Goal: Find specific page/section: Find specific page/section

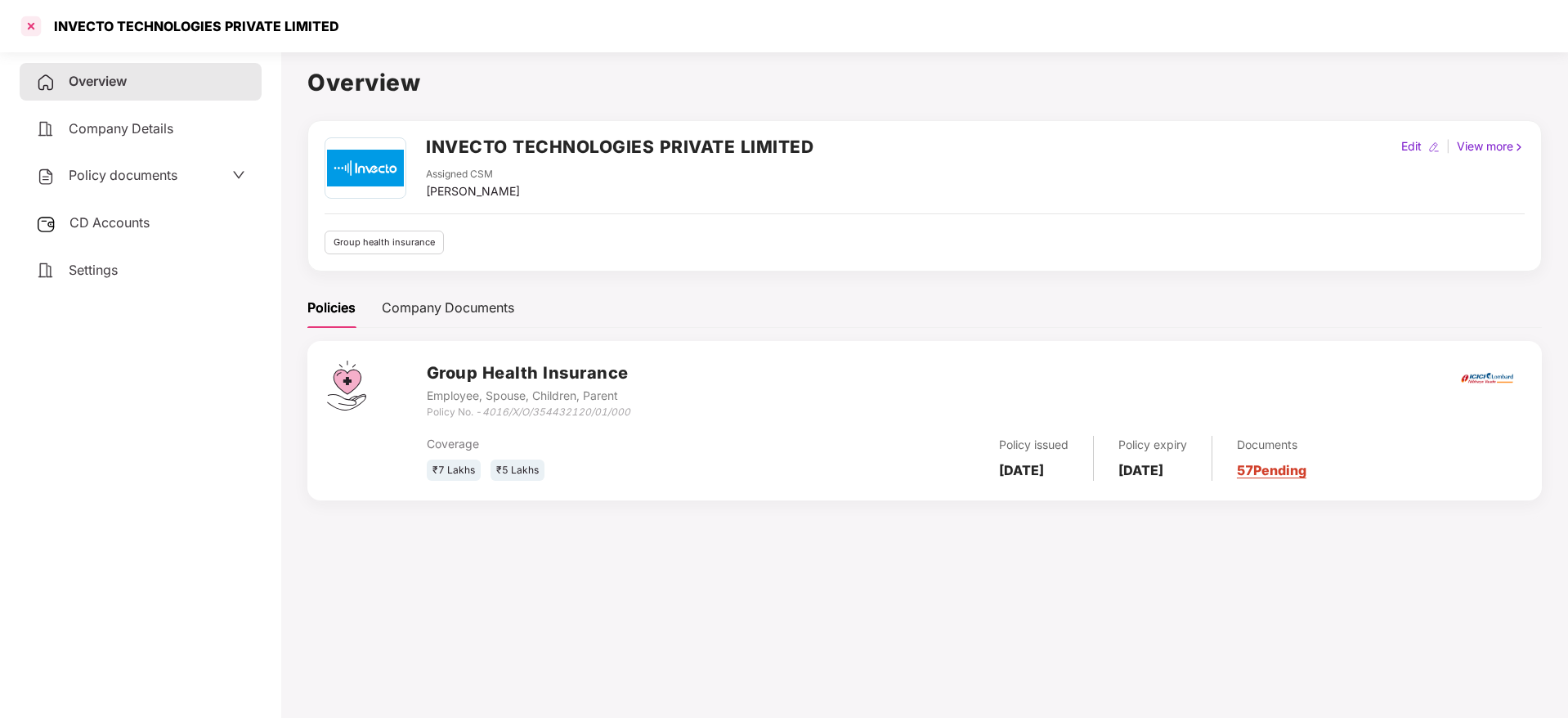
click at [35, 19] on div at bounding box center [30, 25] width 26 height 26
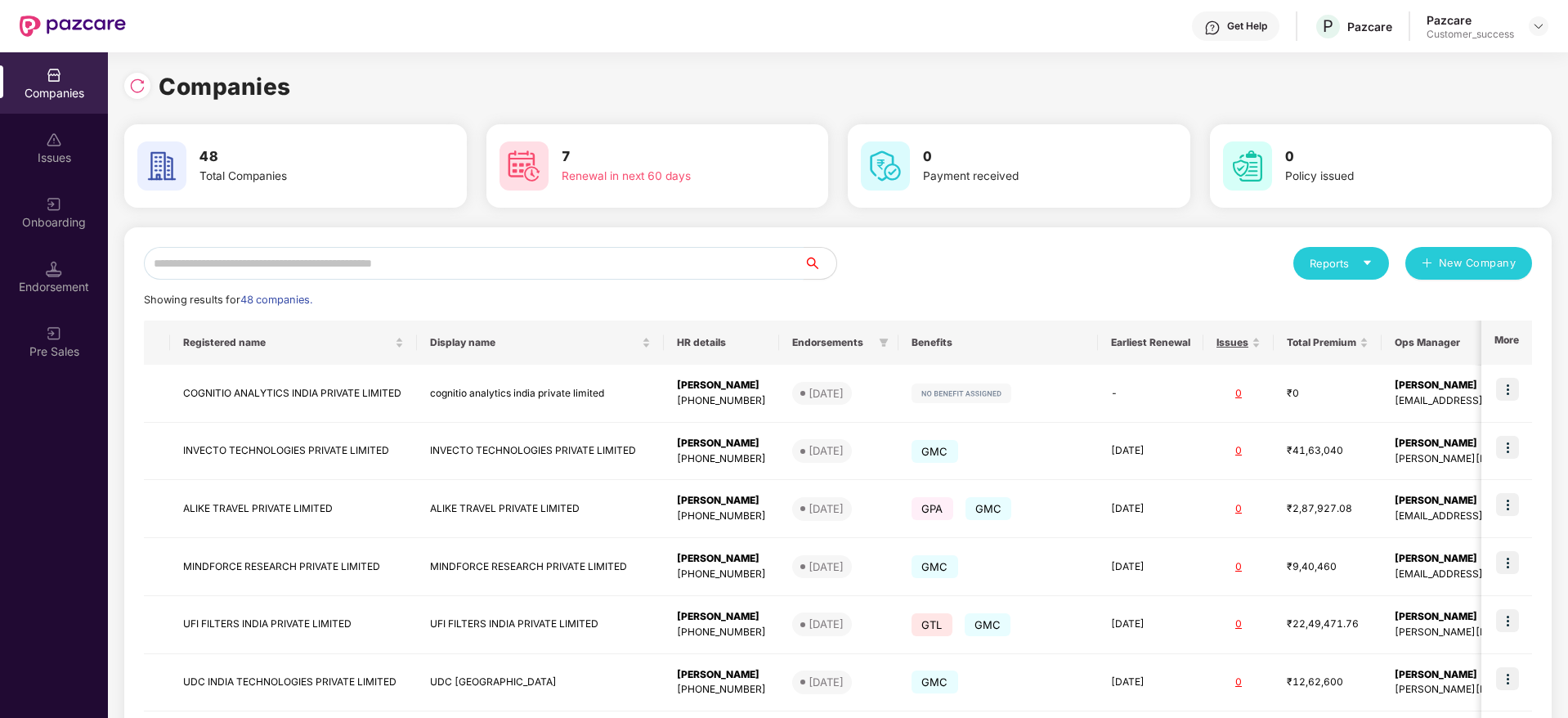
click at [514, 261] on input "text" at bounding box center [473, 263] width 660 height 33
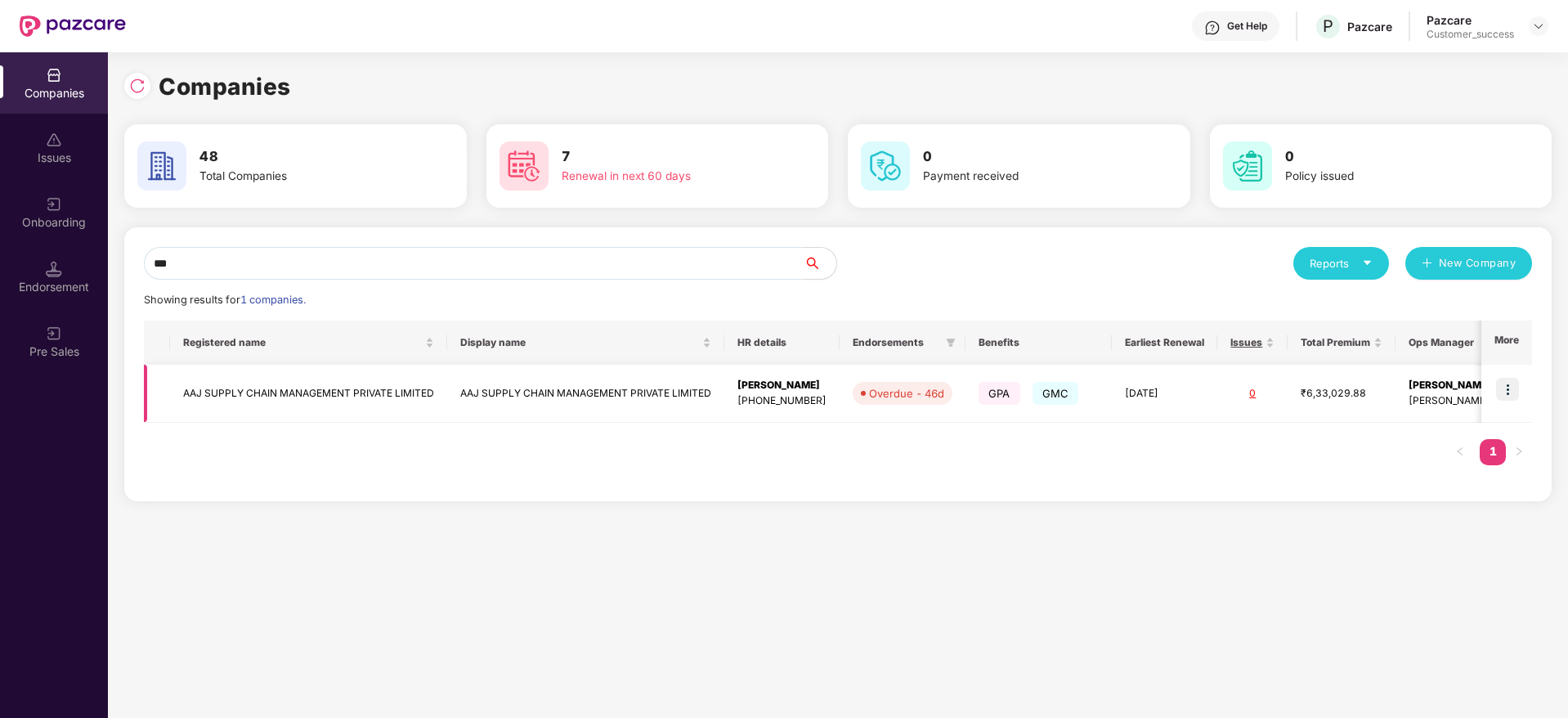
type input "***"
click at [1514, 392] on img at bounding box center [1507, 389] width 23 height 23
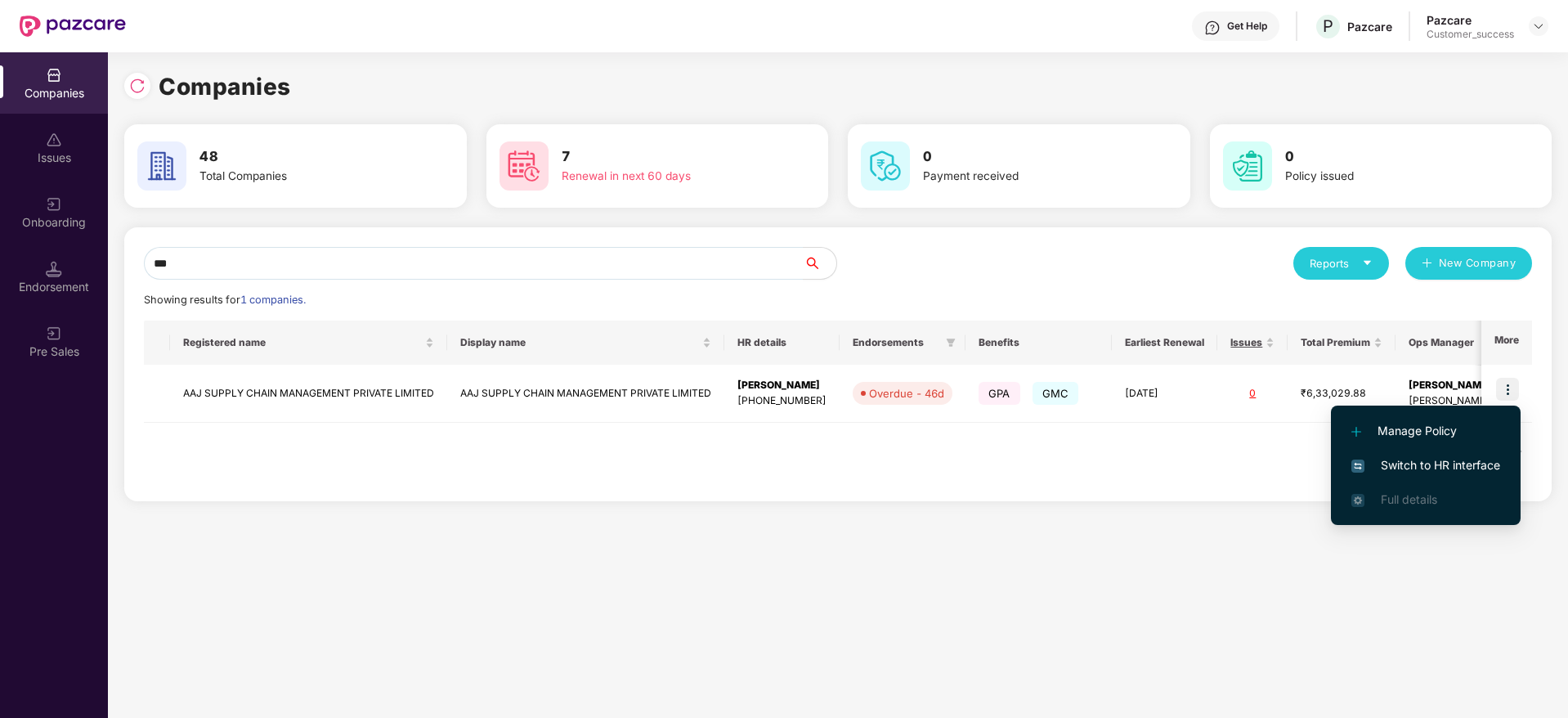
click at [1435, 454] on li "Switch to HR interface" at bounding box center [1426, 465] width 190 height 35
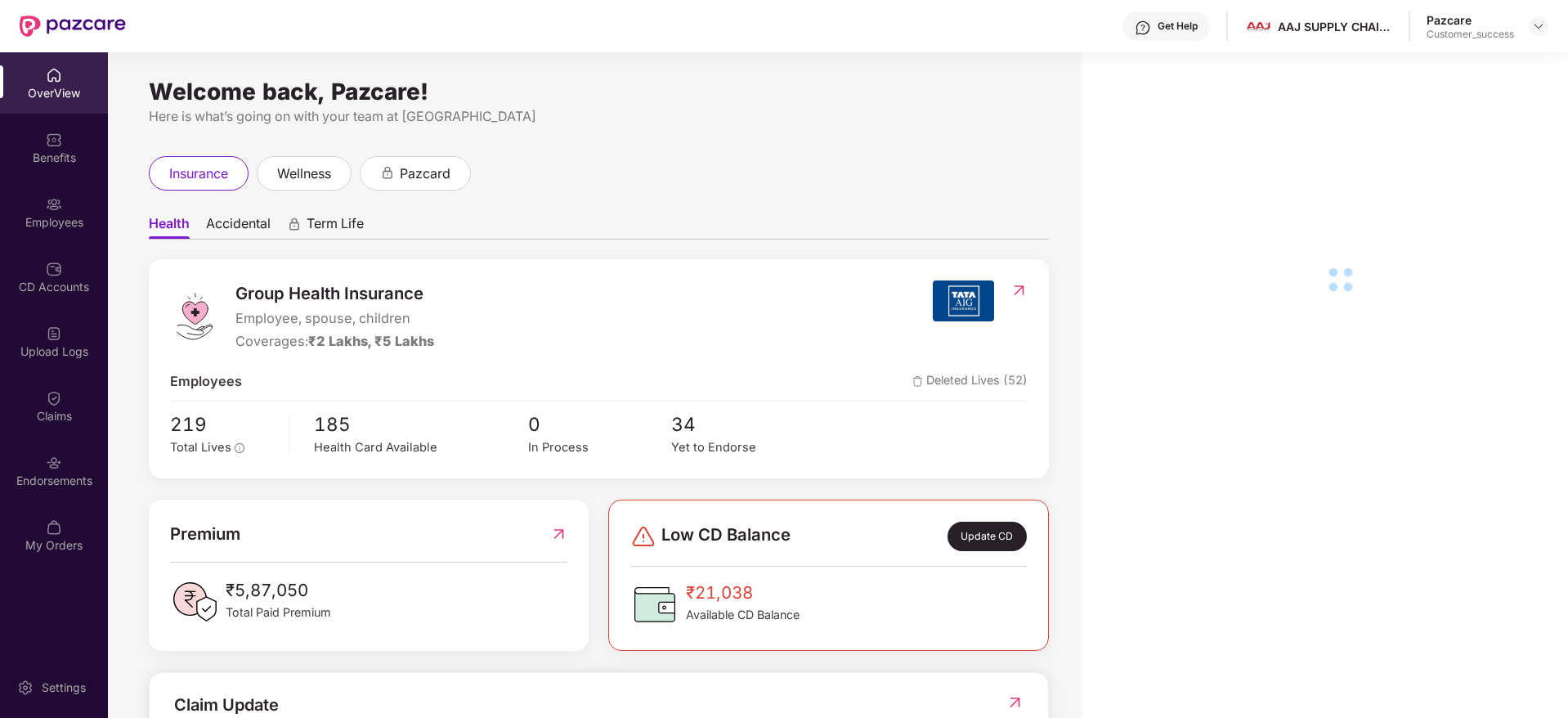
click at [50, 217] on div "Employees" at bounding box center [54, 222] width 108 height 16
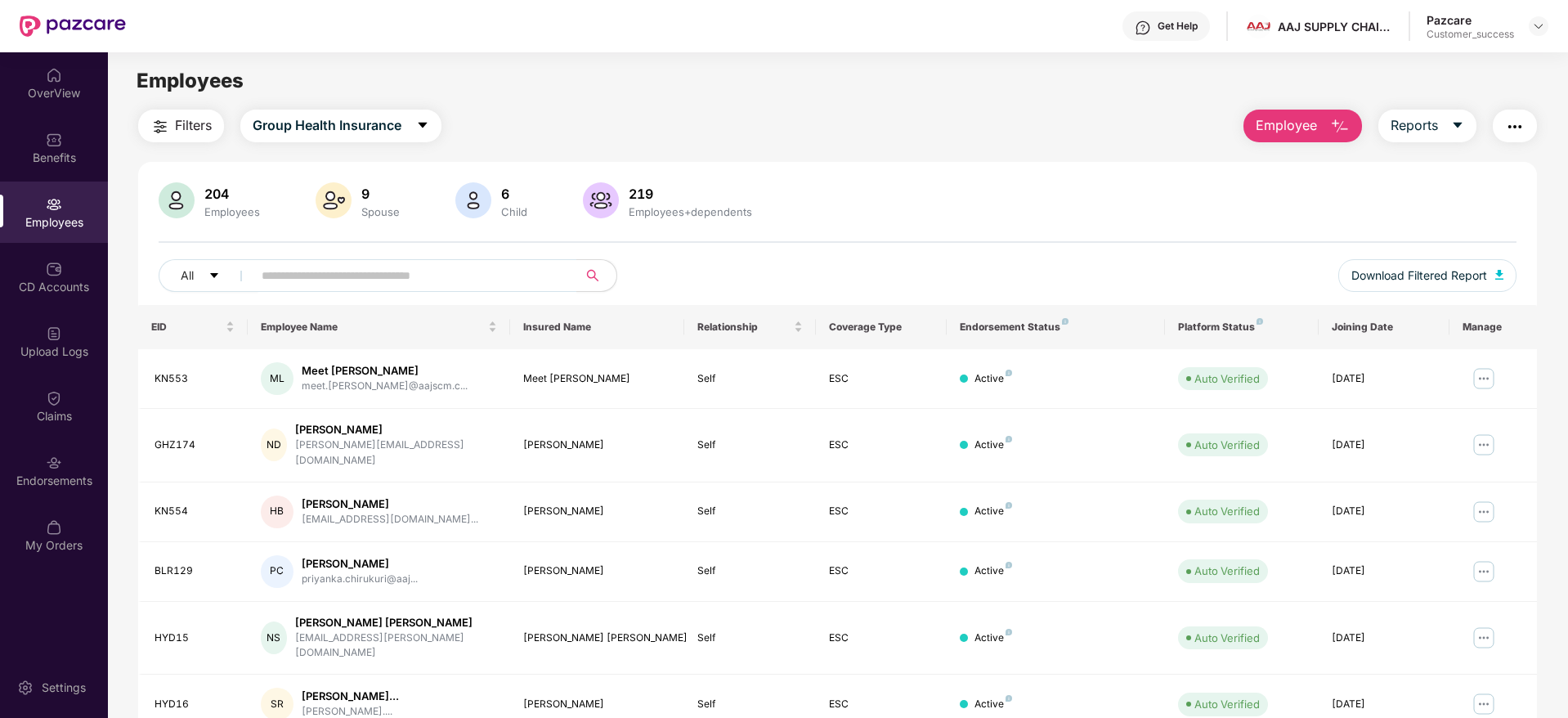
click at [203, 117] on span "Filters" at bounding box center [193, 125] width 37 height 20
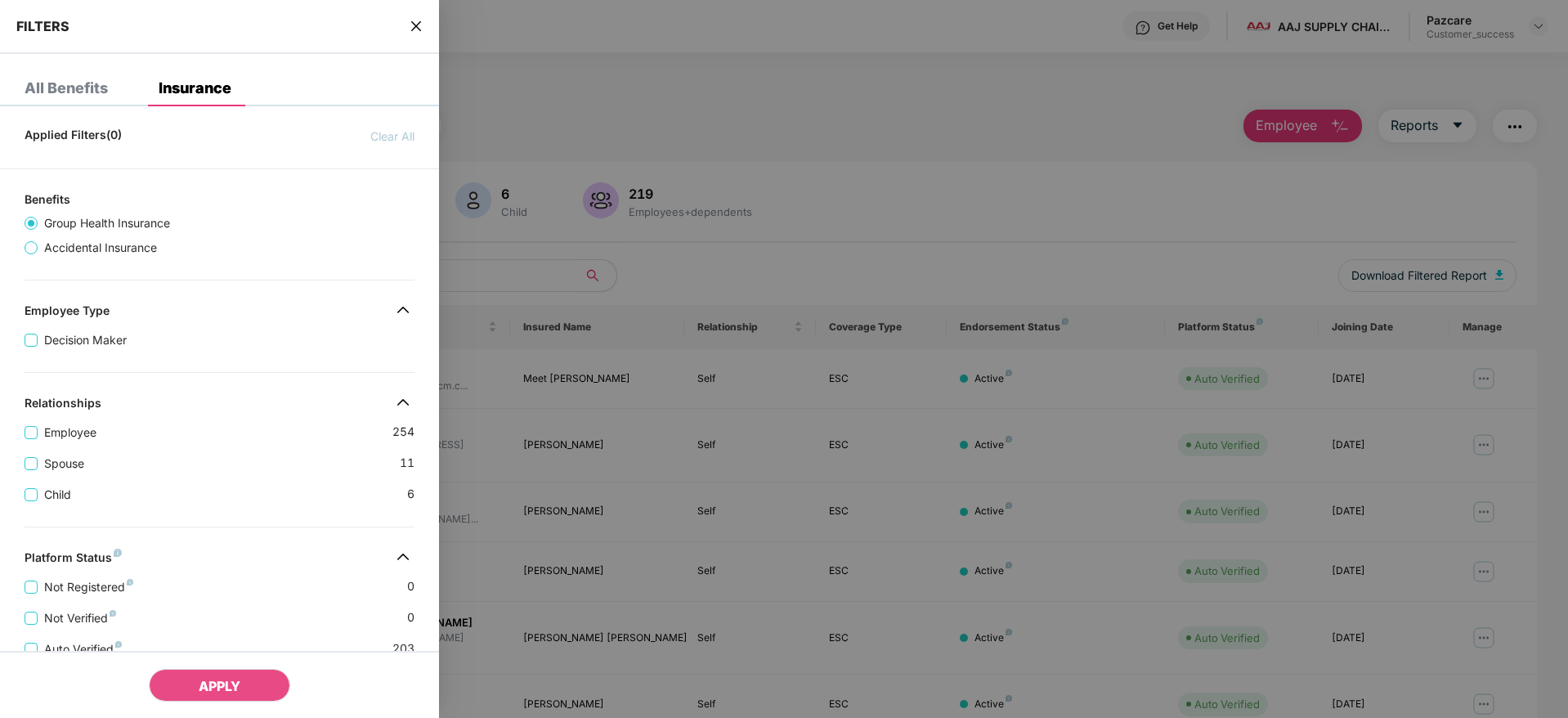
click at [233, 436] on div "Employee 254" at bounding box center [220, 426] width 390 height 31
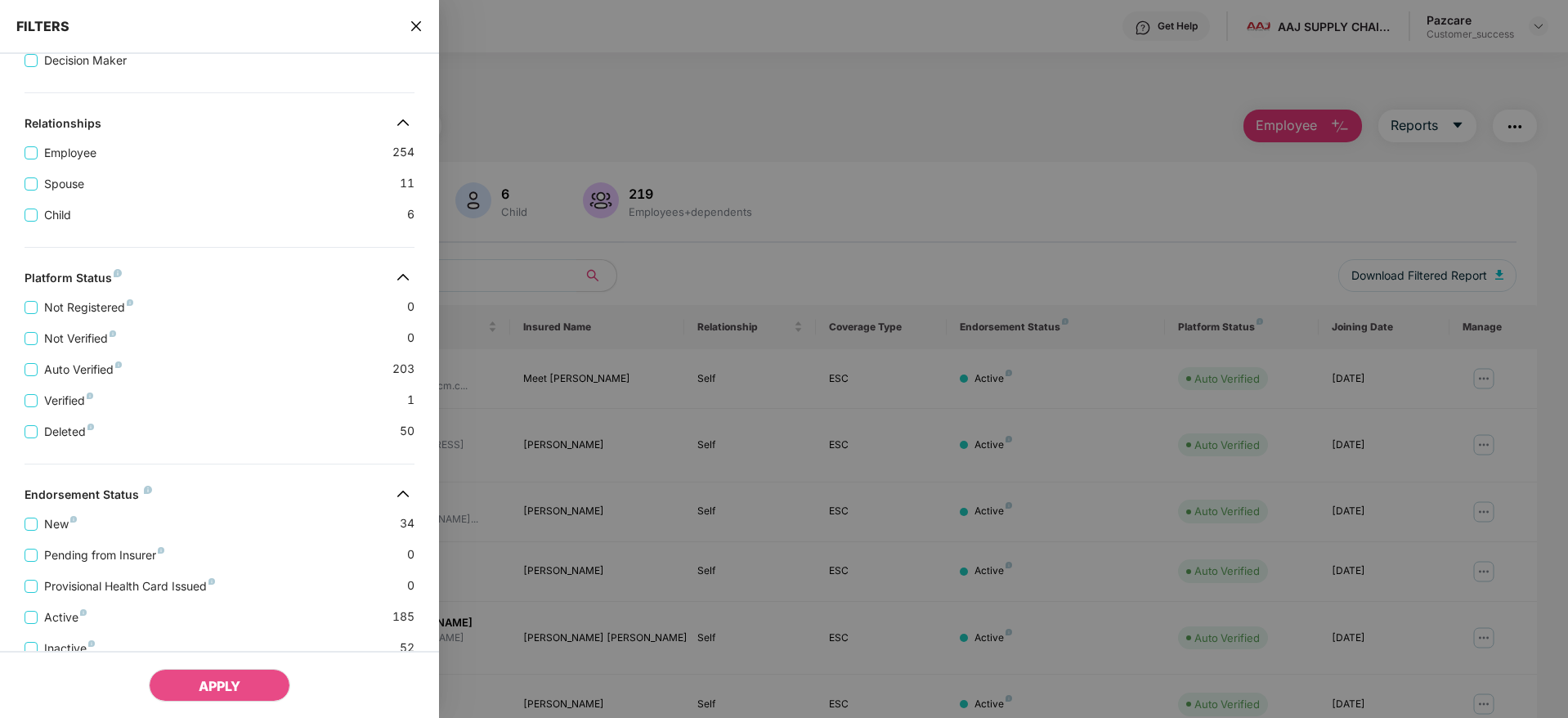
scroll to position [342, 0]
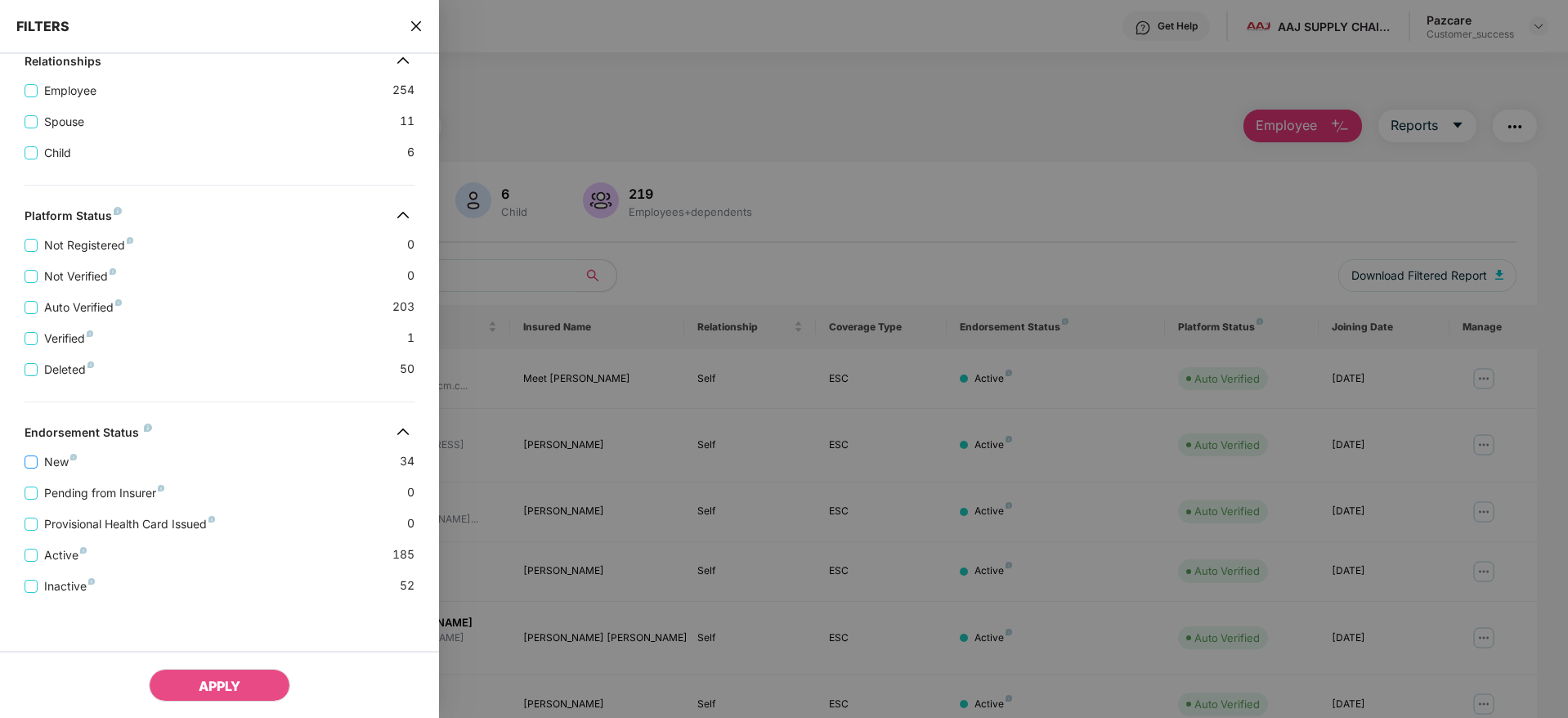
click at [52, 465] on span "New" at bounding box center [61, 461] width 46 height 18
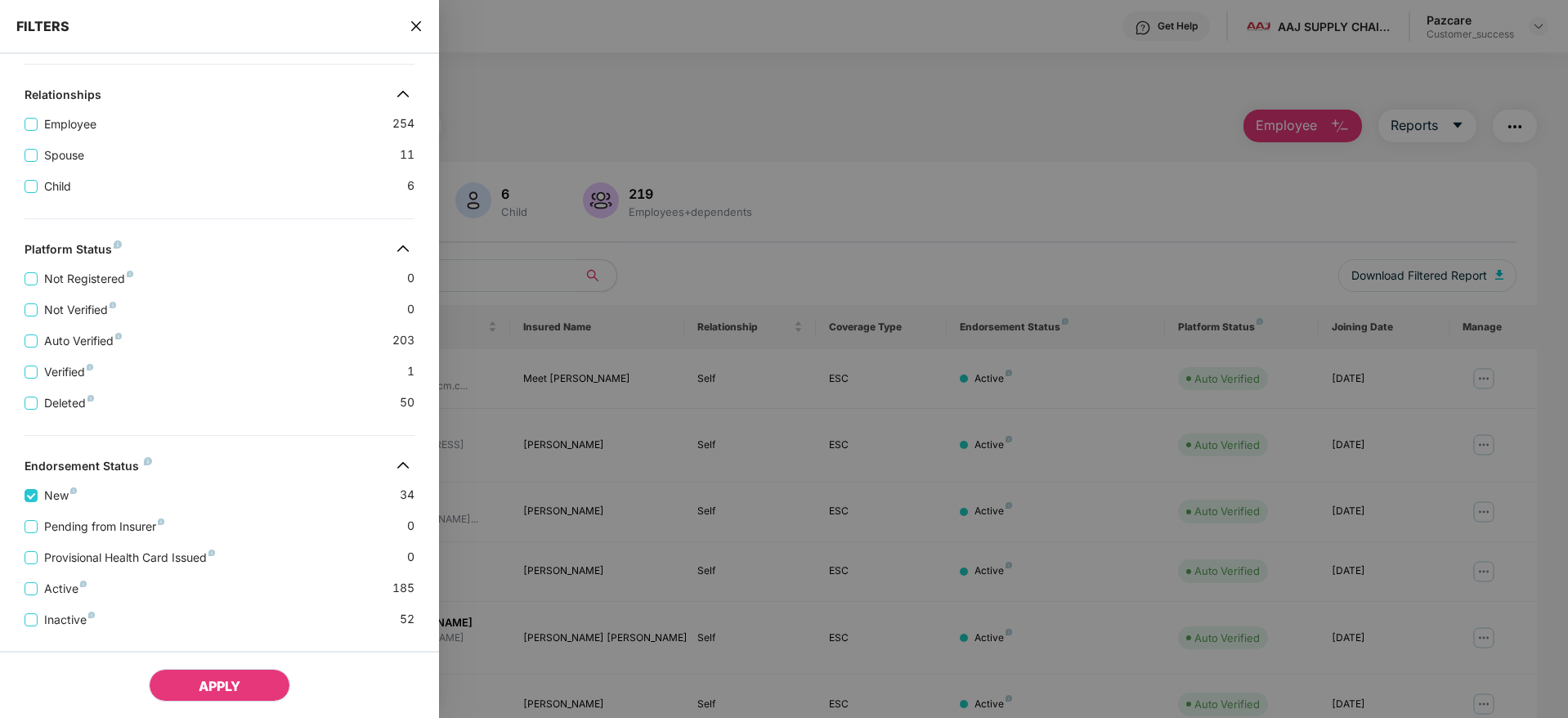
click at [205, 676] on button "APPLY" at bounding box center [219, 685] width 141 height 33
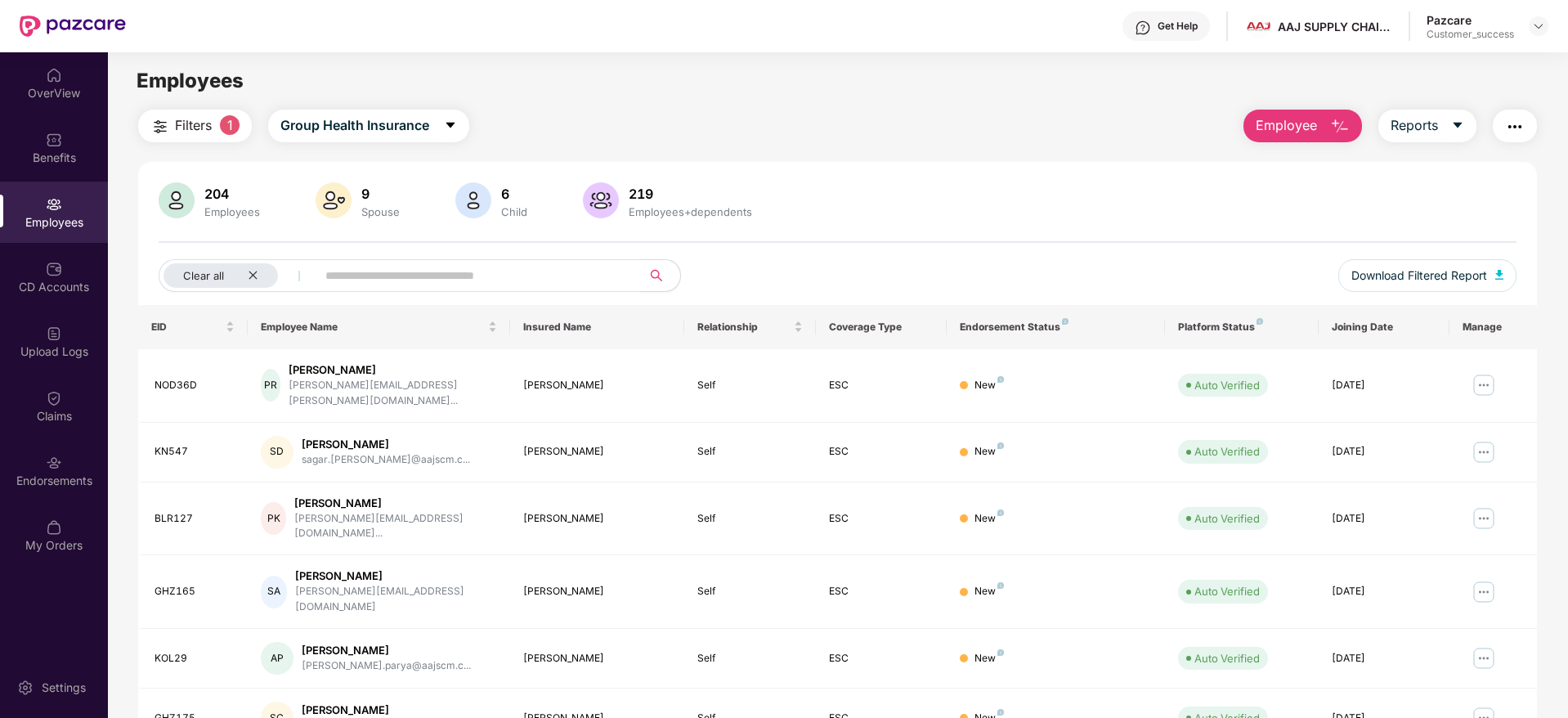
click at [1557, 332] on div "Filters 1 Group Health Insurance Employee Reports 204 Employees 9 Spouse 6 Chil…" at bounding box center [838, 606] width 1460 height 993
click at [1551, 612] on div "Filters 1 Group Health Insurance Employee Reports 204 Employees 9 Spouse 6 Chil…" at bounding box center [838, 606] width 1460 height 993
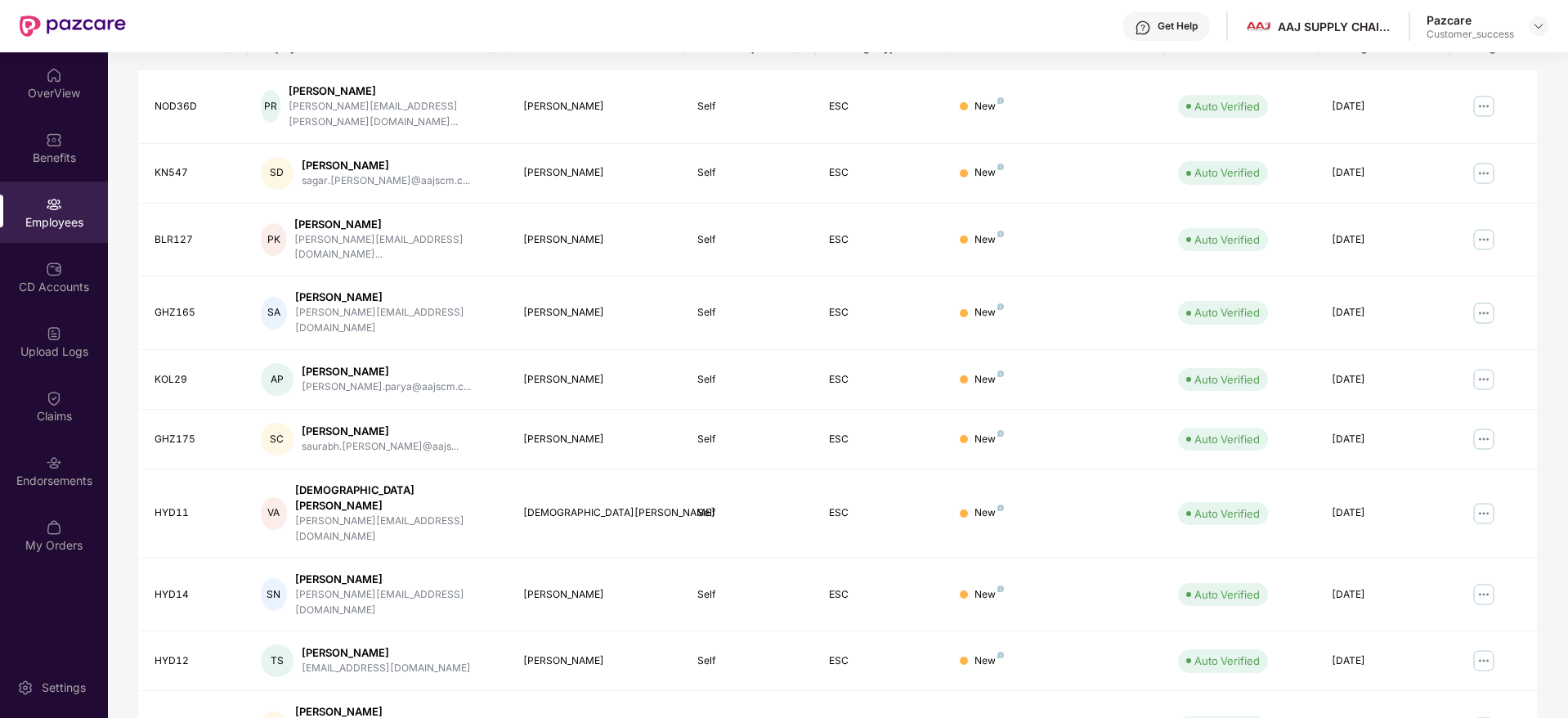
scroll to position [287, 0]
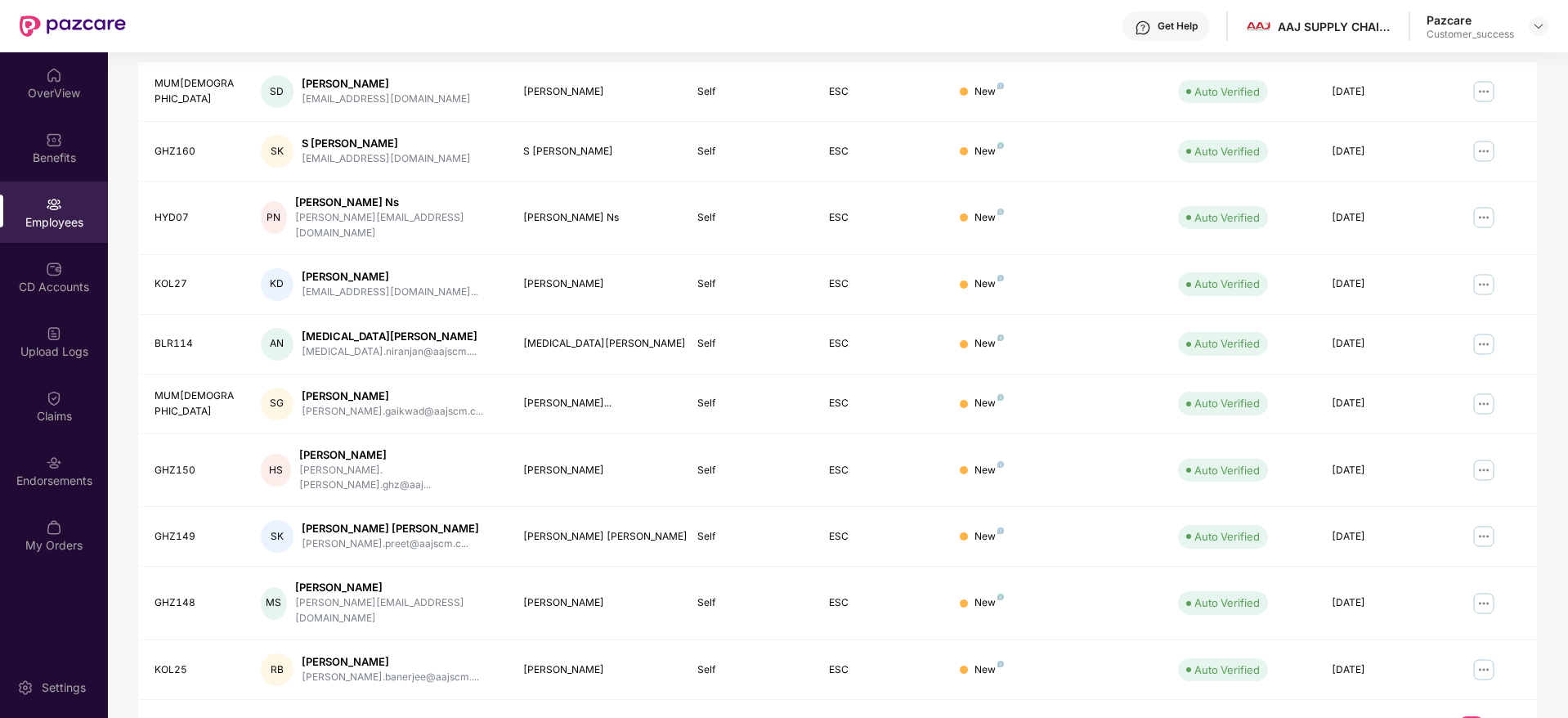
click at [1504, 716] on link "4" at bounding box center [1498, 728] width 26 height 24
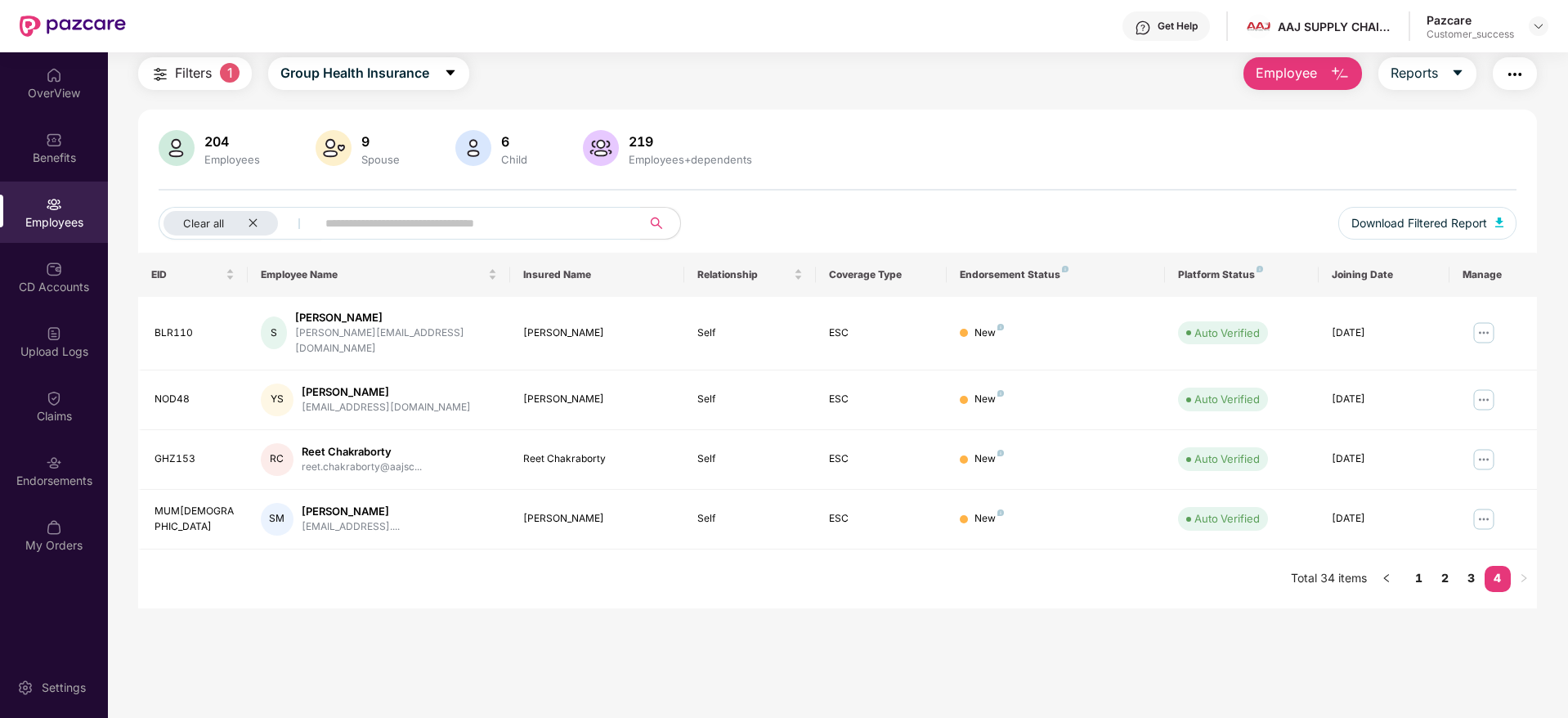
scroll to position [52, 0]
click at [1413, 566] on link "1" at bounding box center [1419, 578] width 26 height 24
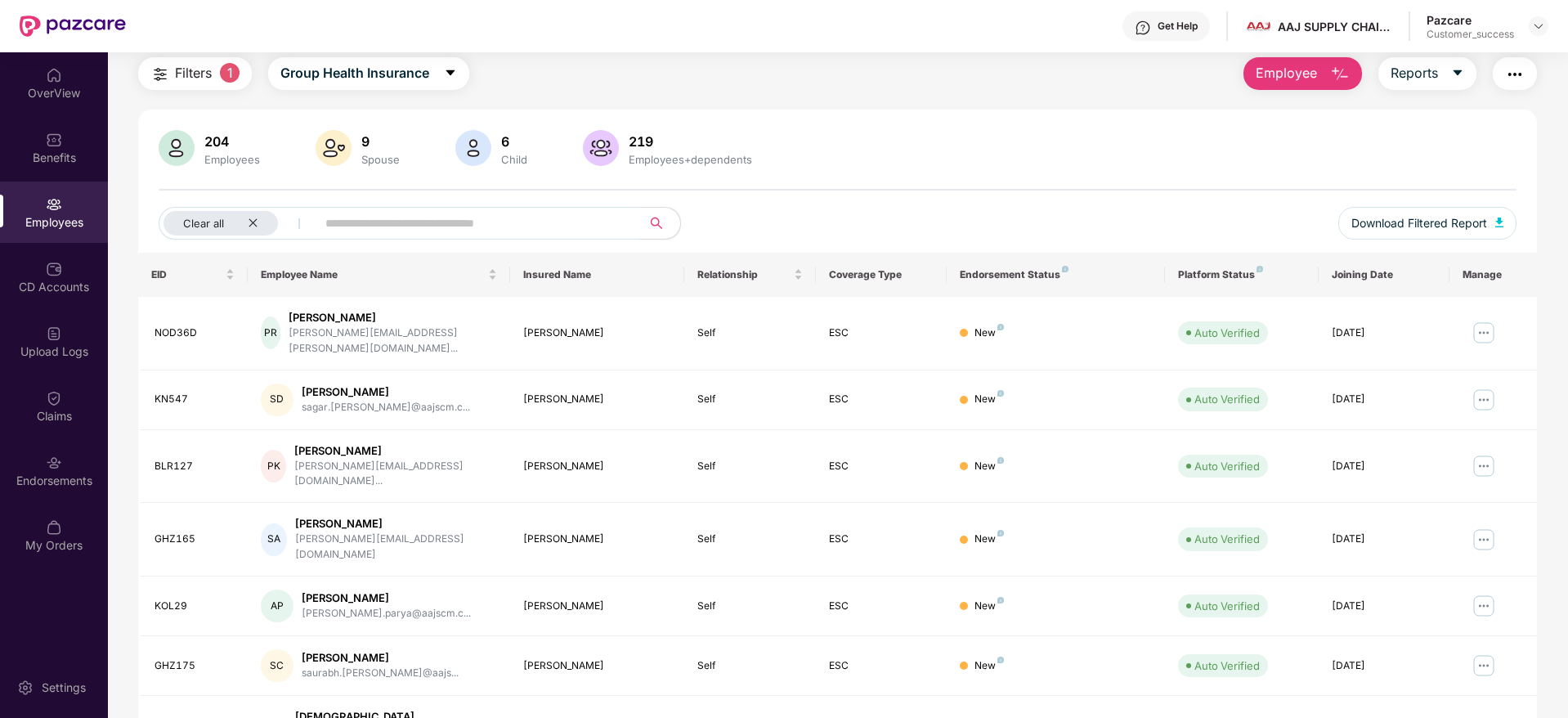
click at [976, 218] on div "Clear all Download Filtered Report" at bounding box center [838, 230] width 1358 height 46
